Goal: Transaction & Acquisition: Subscribe to service/newsletter

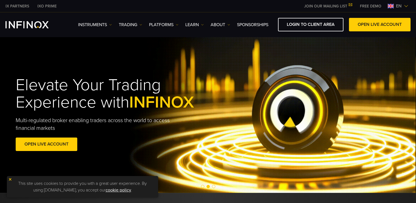
click at [372, 5] on link "FREE DEMO" at bounding box center [371, 6] width 30 height 6
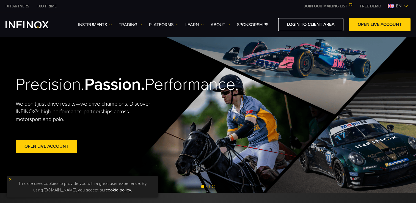
click at [367, 25] on link "OPEN LIVE ACCOUNT" at bounding box center [380, 24] width 62 height 13
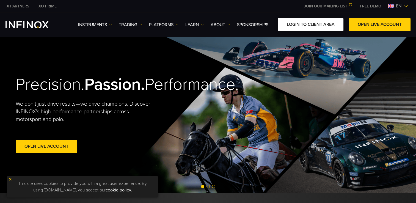
click at [293, 26] on link "LOGIN TO CLIENT AREA" at bounding box center [311, 24] width 66 height 13
